Goal: Navigation & Orientation: Find specific page/section

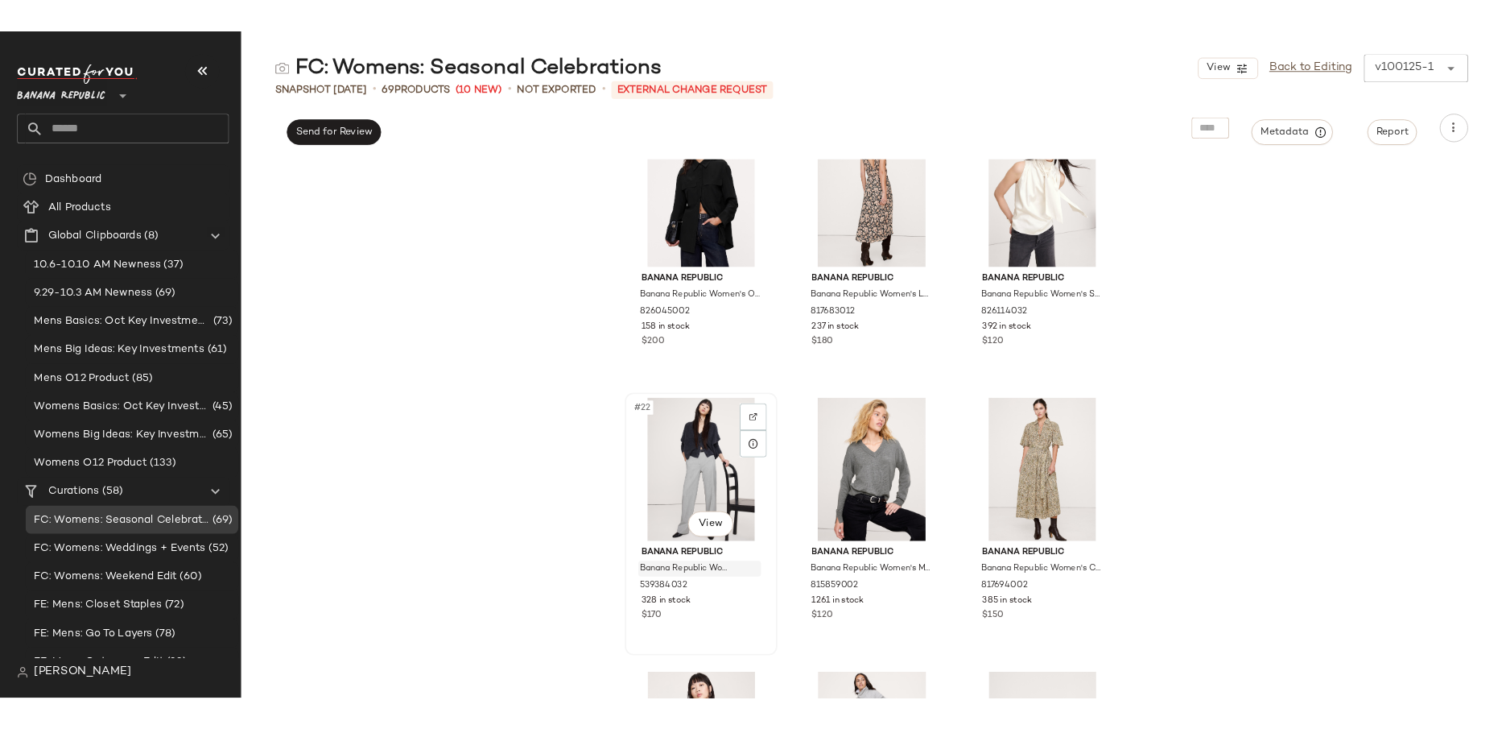
scroll to position [1922, 0]
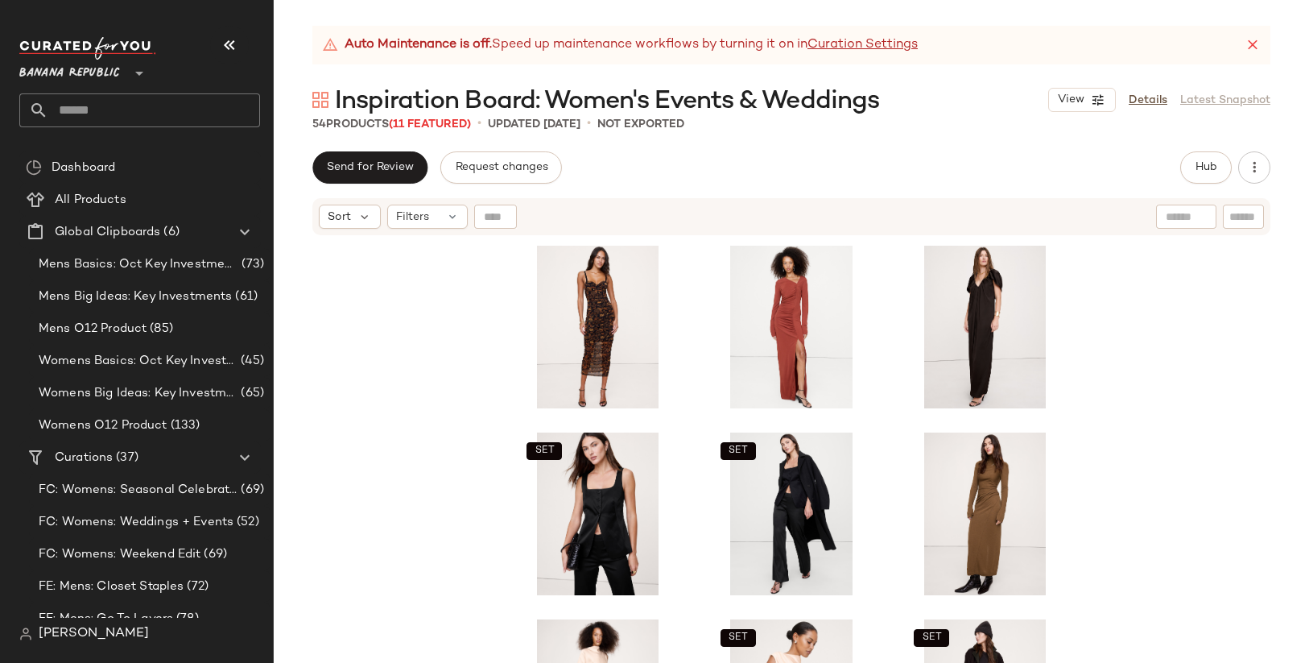
scroll to position [445, 0]
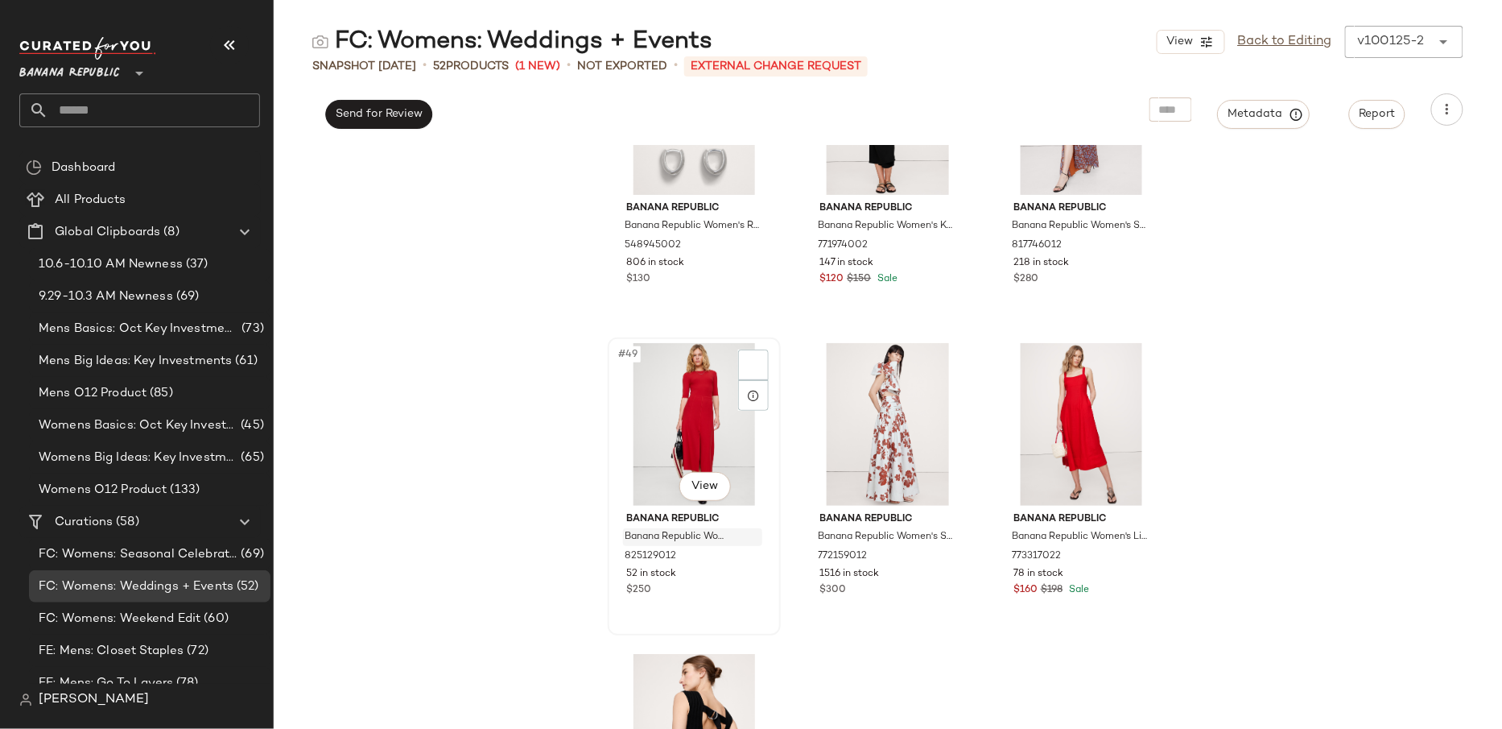
scroll to position [4789, 0]
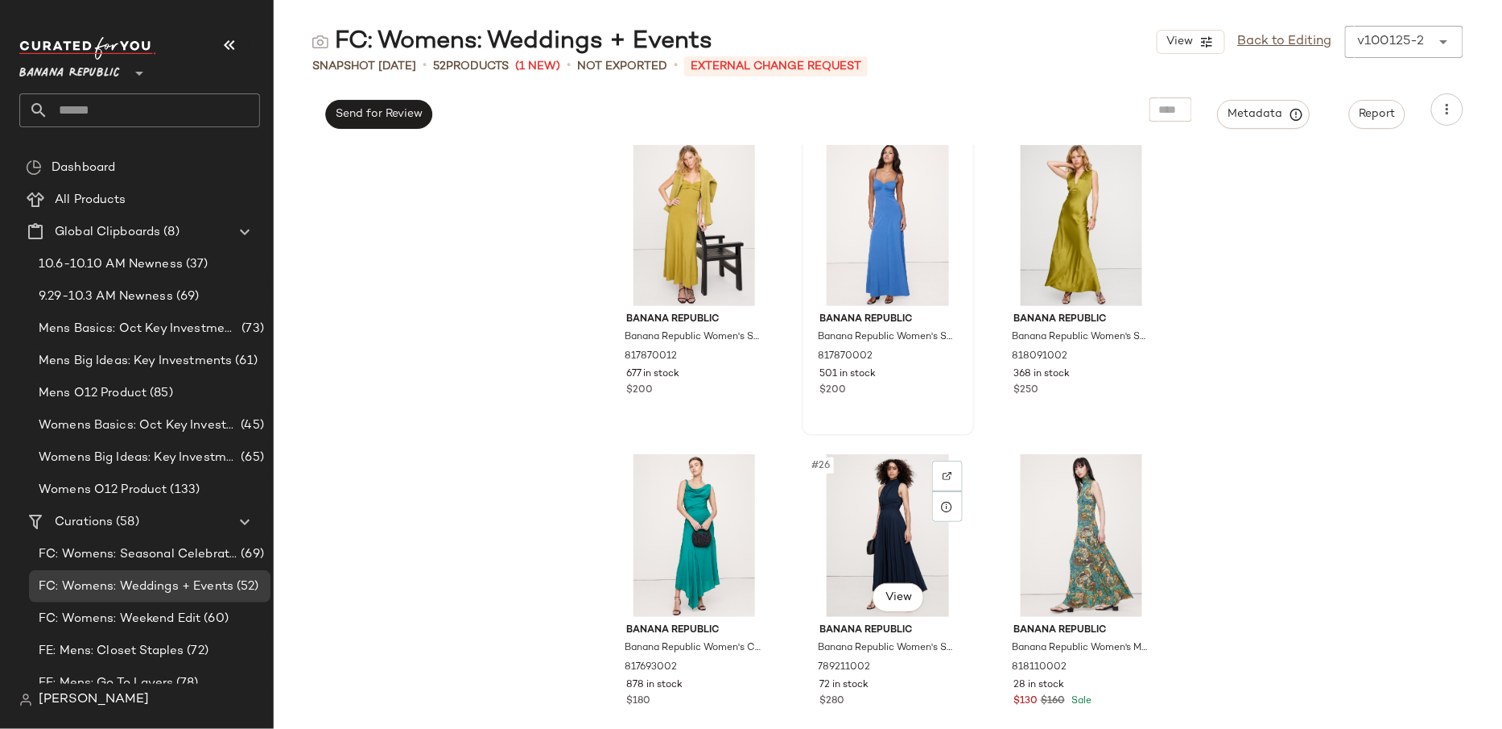
scroll to position [2083, 0]
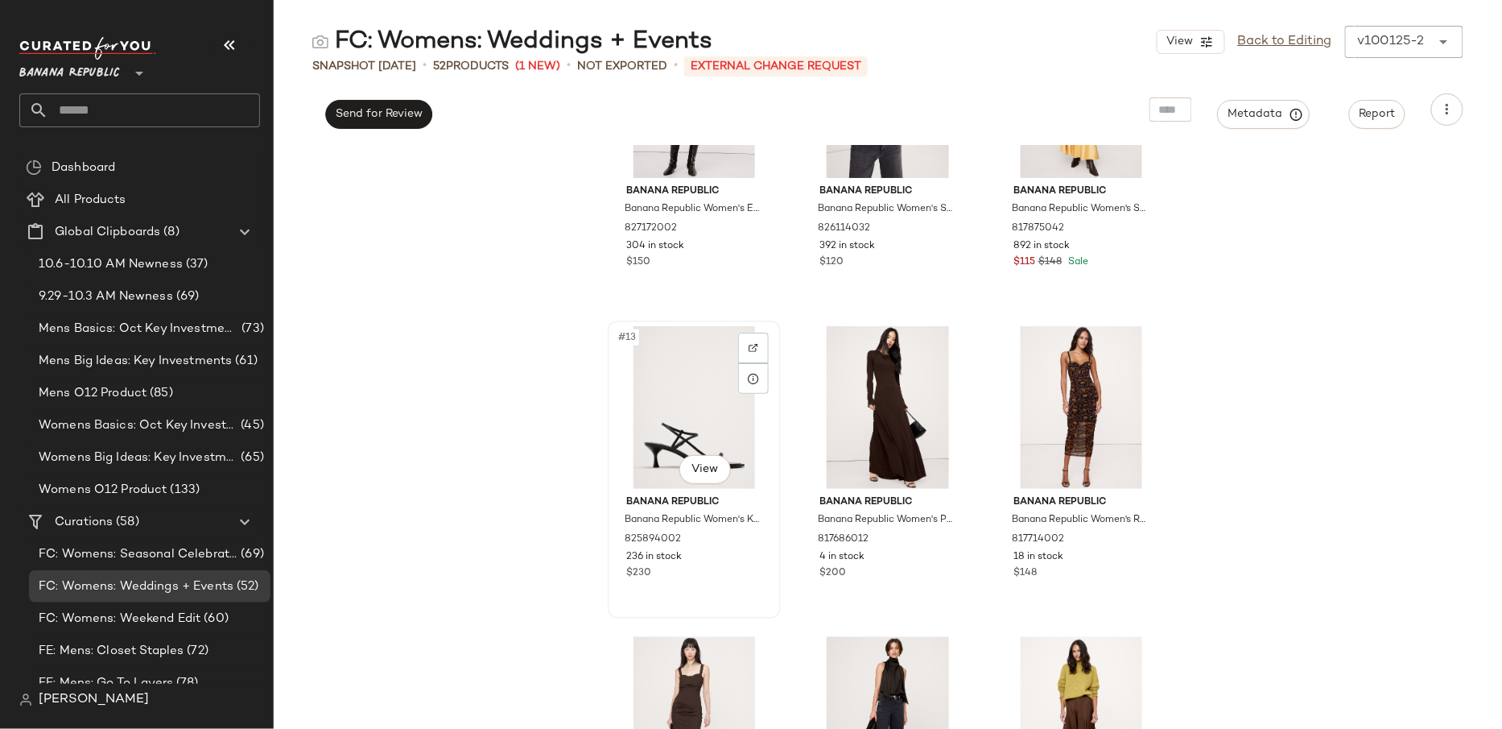
scroll to position [1162, 0]
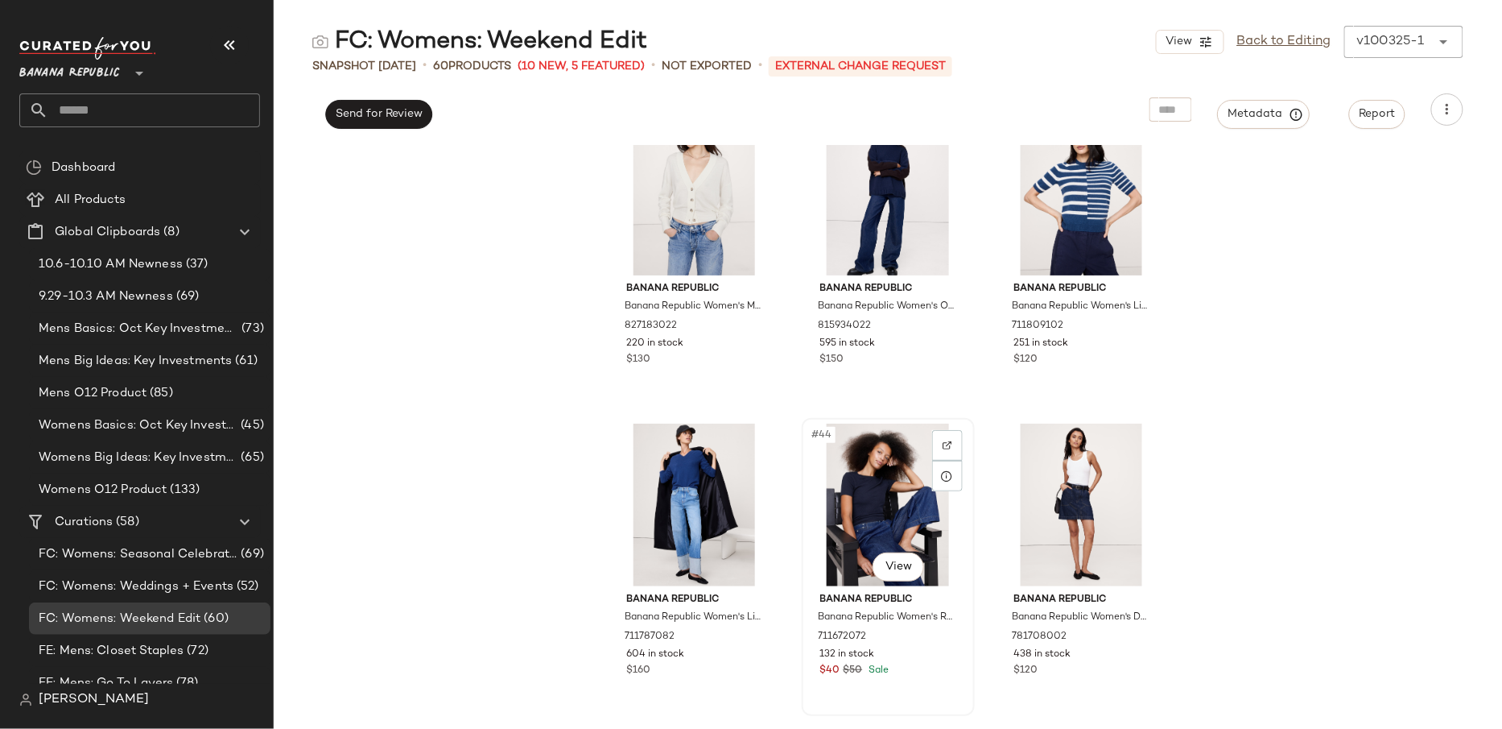
scroll to position [4128, 0]
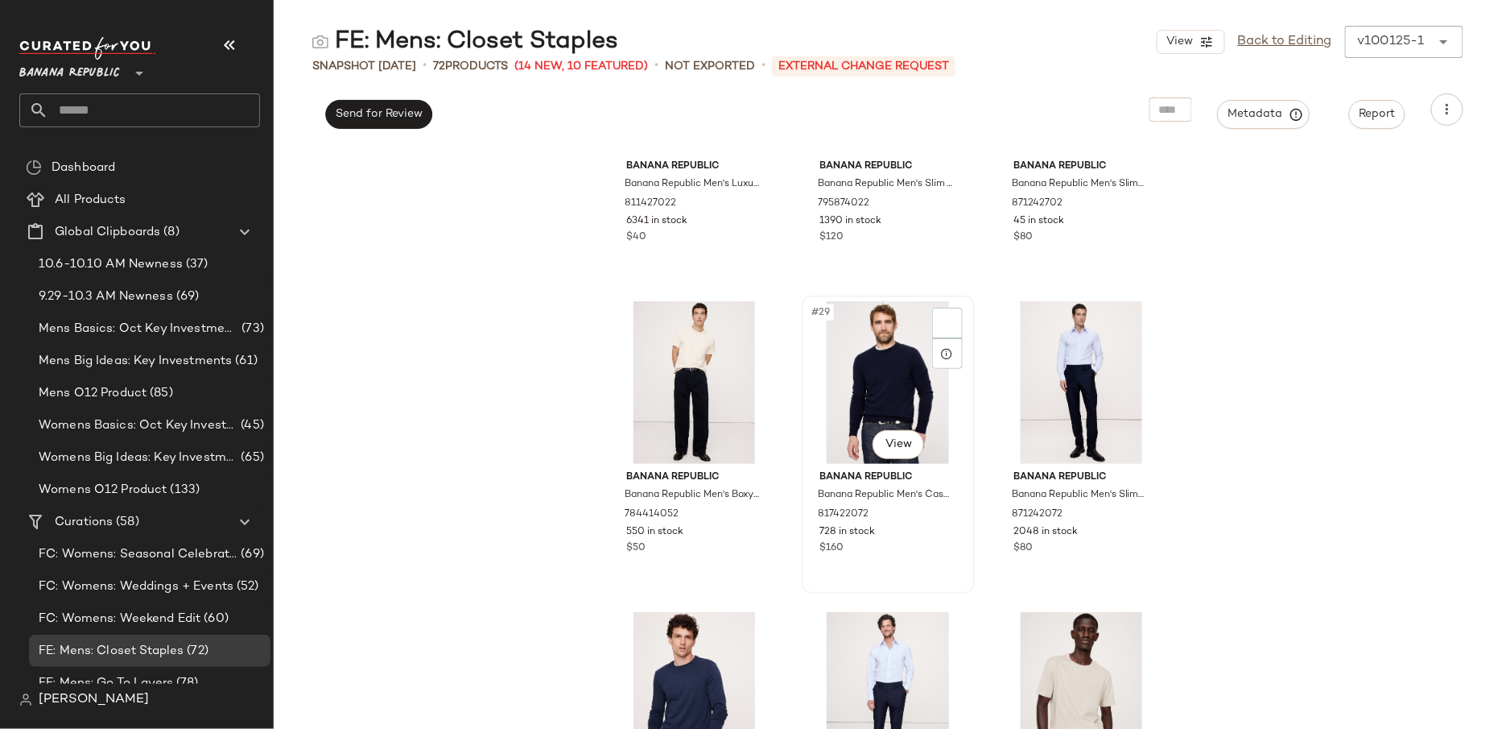
scroll to position [2661, 0]
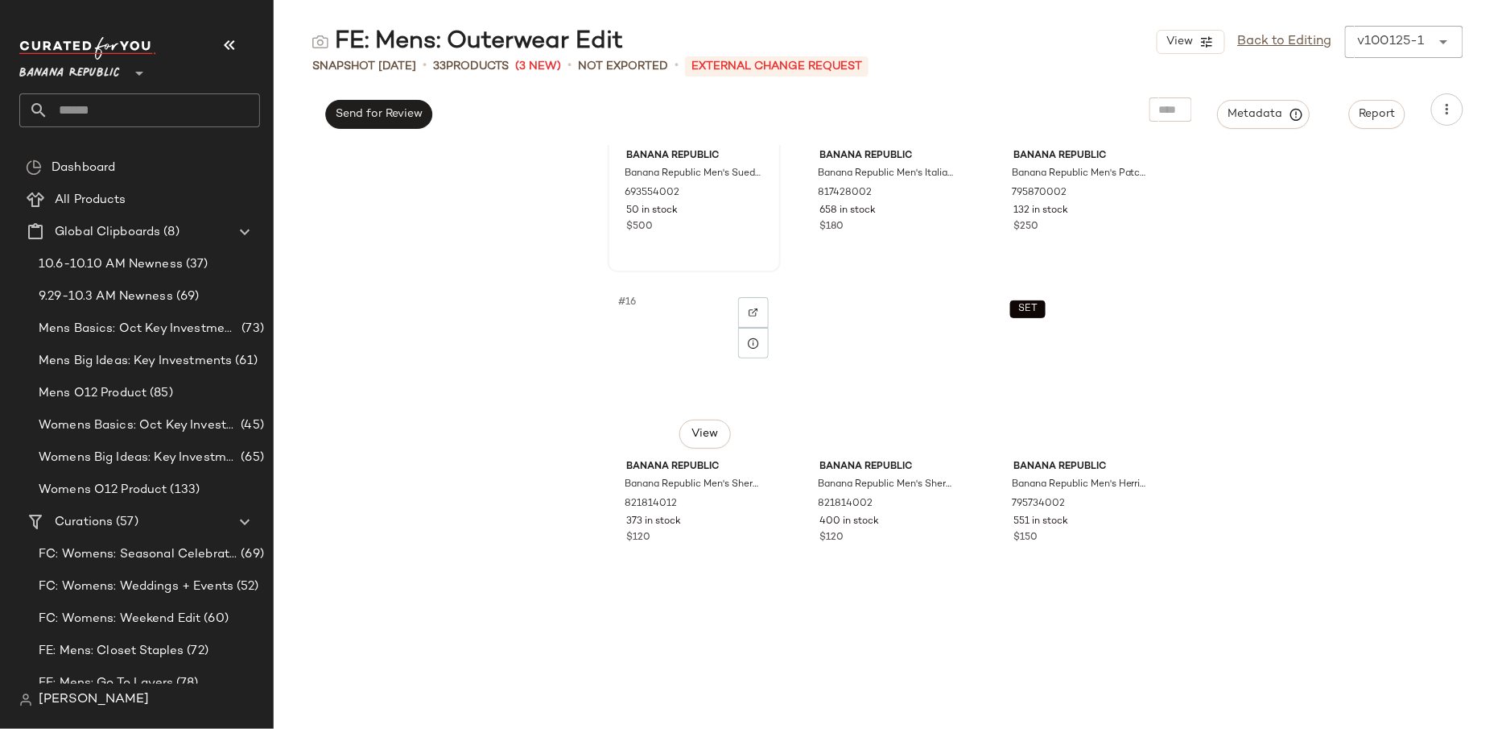
scroll to position [1542, 0]
